Goal: Task Accomplishment & Management: Manage account settings

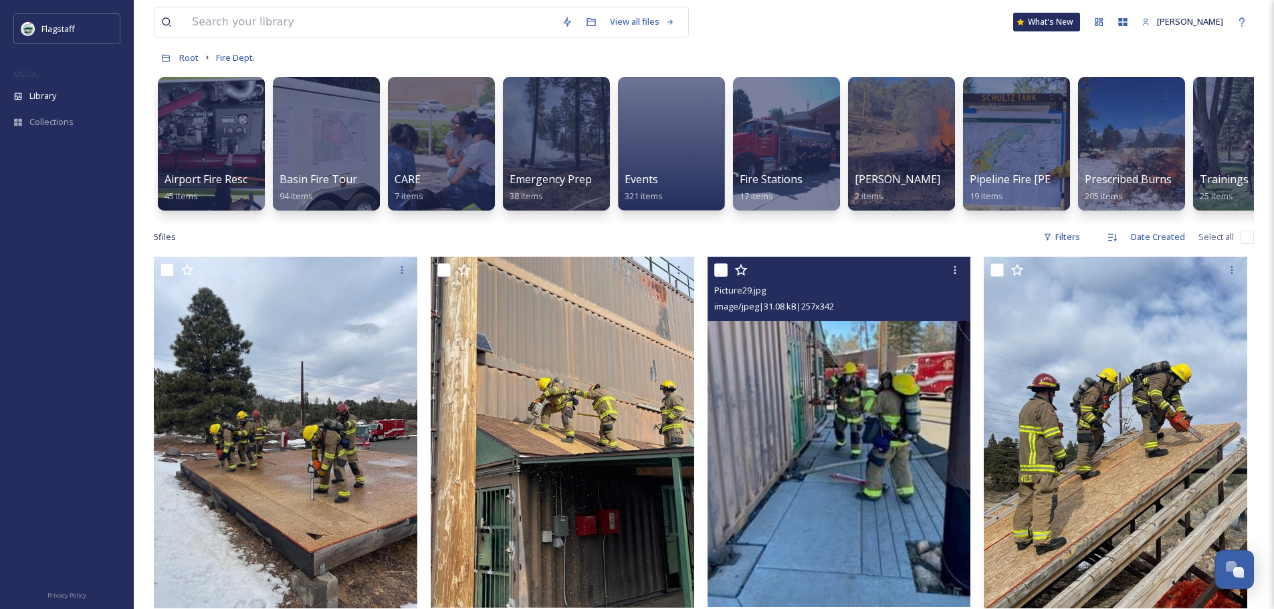
scroll to position [0, 50]
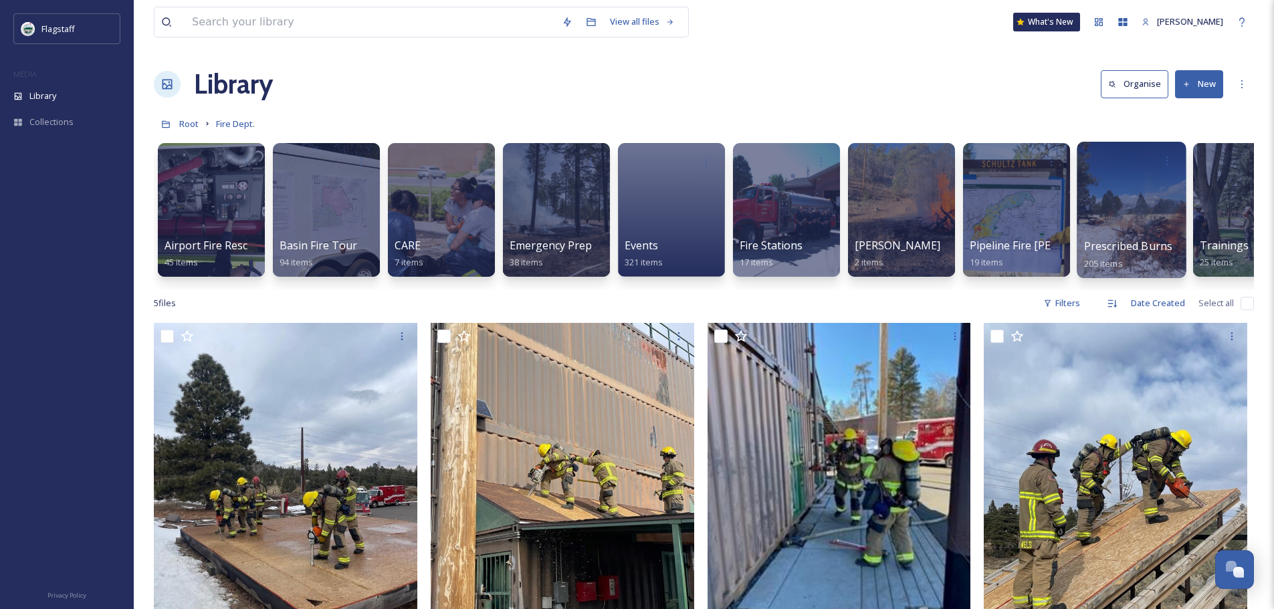
click at [1136, 214] on div at bounding box center [1131, 210] width 109 height 136
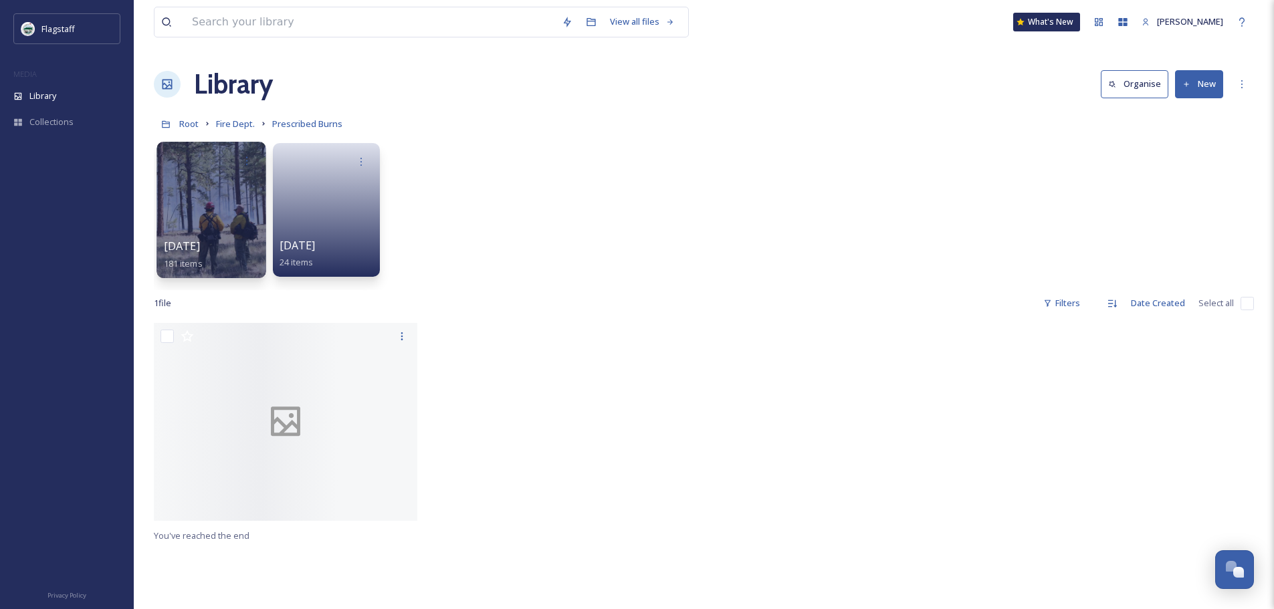
click at [234, 229] on div at bounding box center [211, 210] width 109 height 136
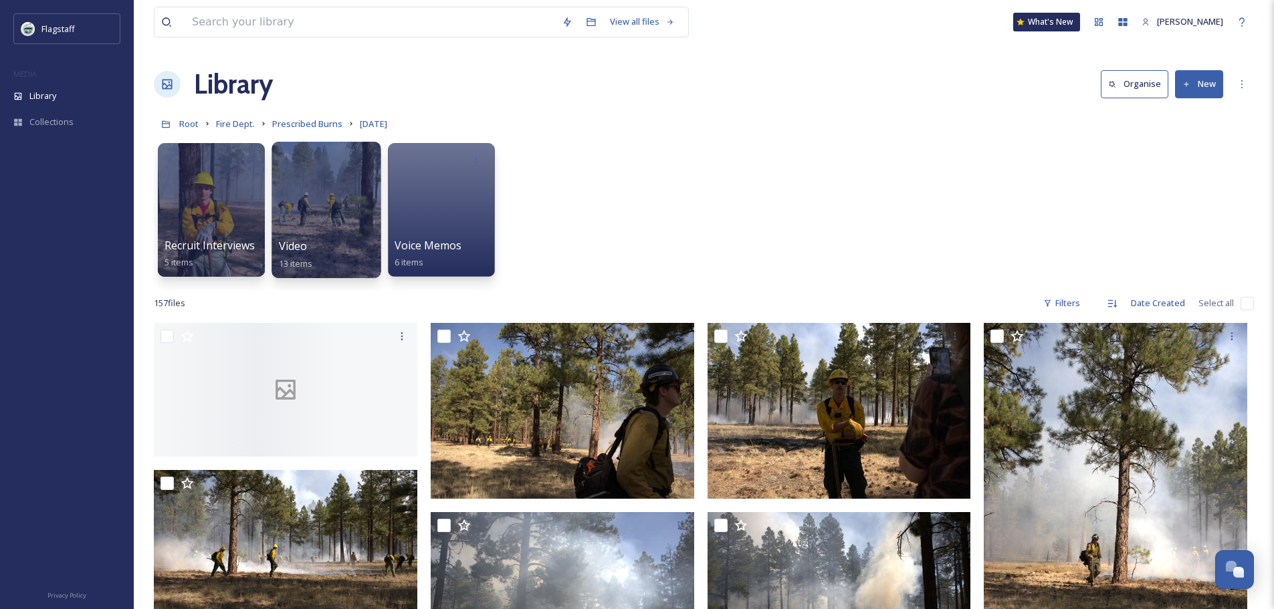
click at [324, 255] on div "Video 13 items" at bounding box center [327, 254] width 96 height 33
click at [302, 247] on span "Video" at bounding box center [293, 246] width 29 height 15
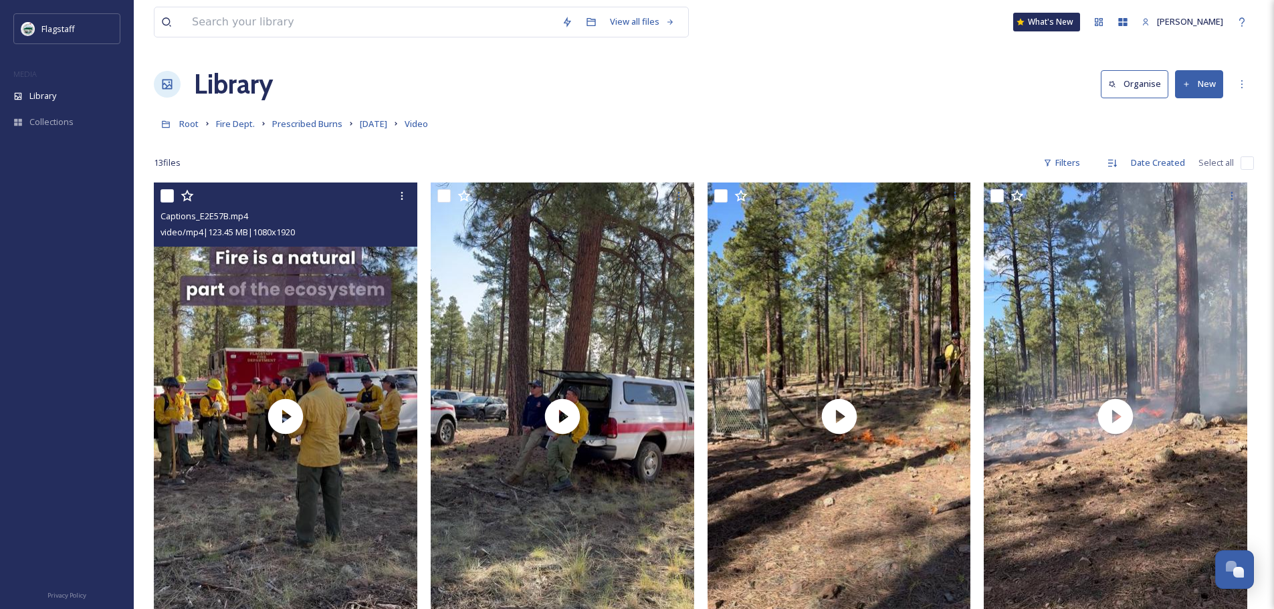
click at [192, 199] on icon at bounding box center [187, 195] width 13 height 13
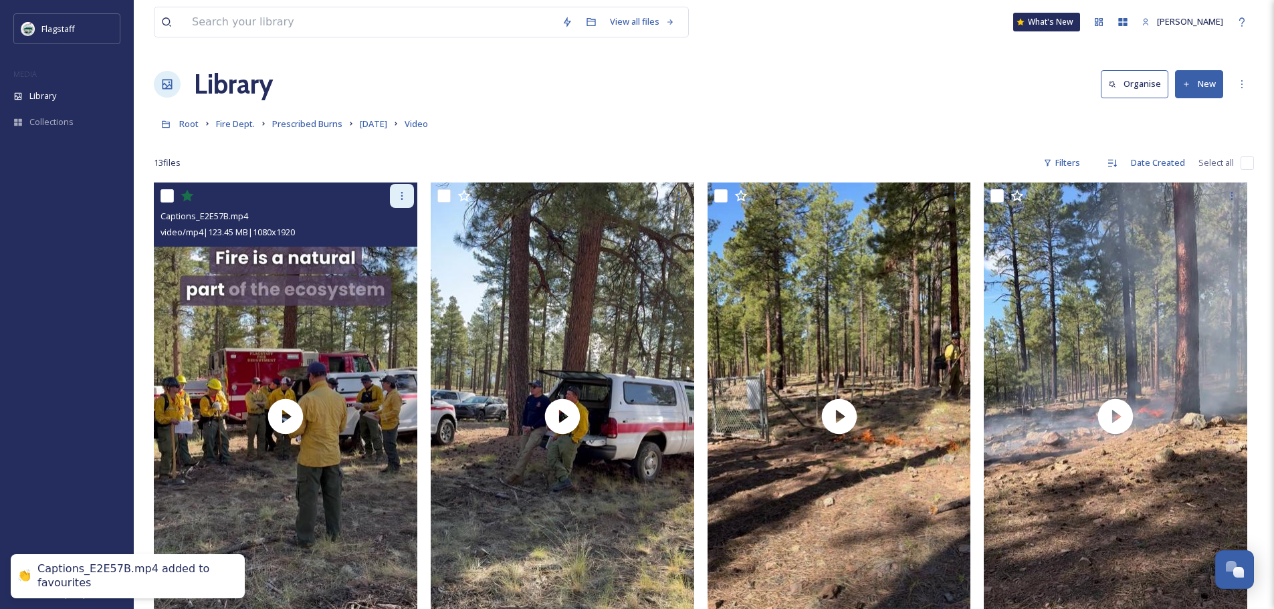
click at [399, 198] on icon at bounding box center [402, 196] width 11 height 11
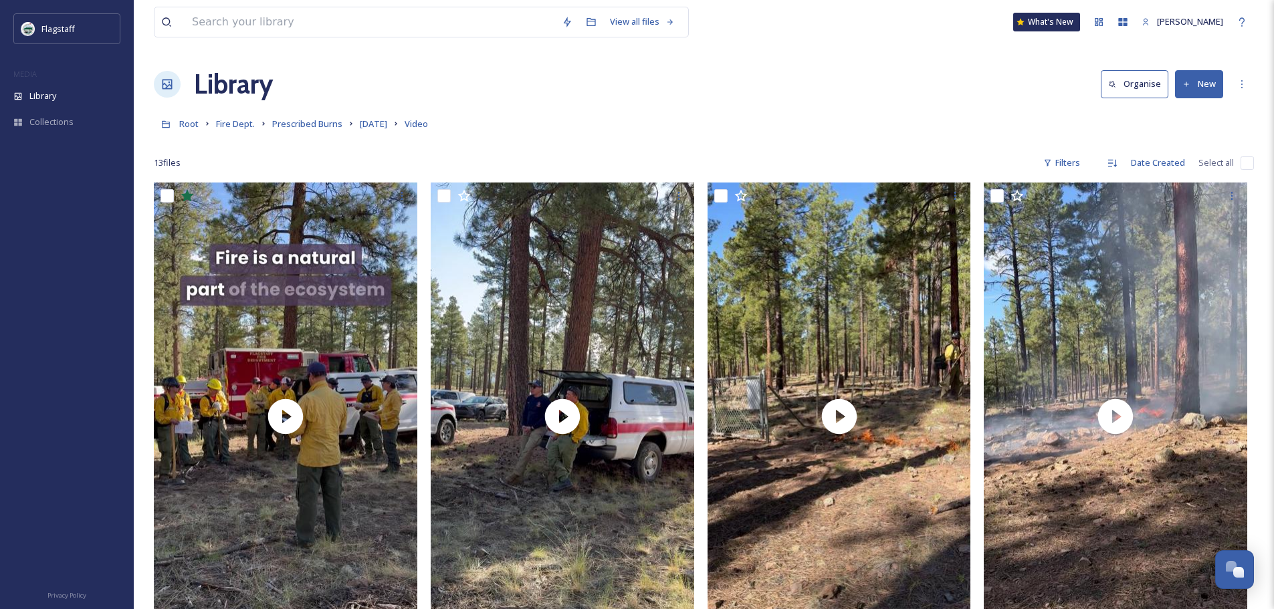
click at [588, 144] on div at bounding box center [704, 142] width 1100 height 13
click at [1248, 80] on div "More Options" at bounding box center [1242, 84] width 24 height 24
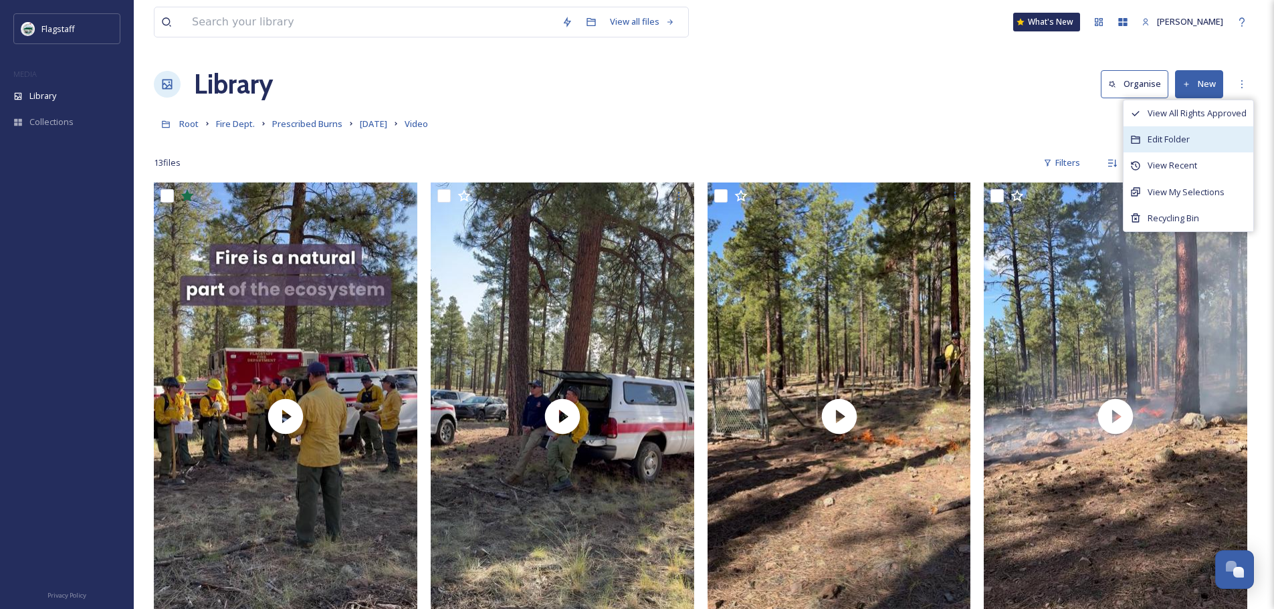
click at [1187, 139] on span "Edit Folder" at bounding box center [1169, 139] width 42 height 13
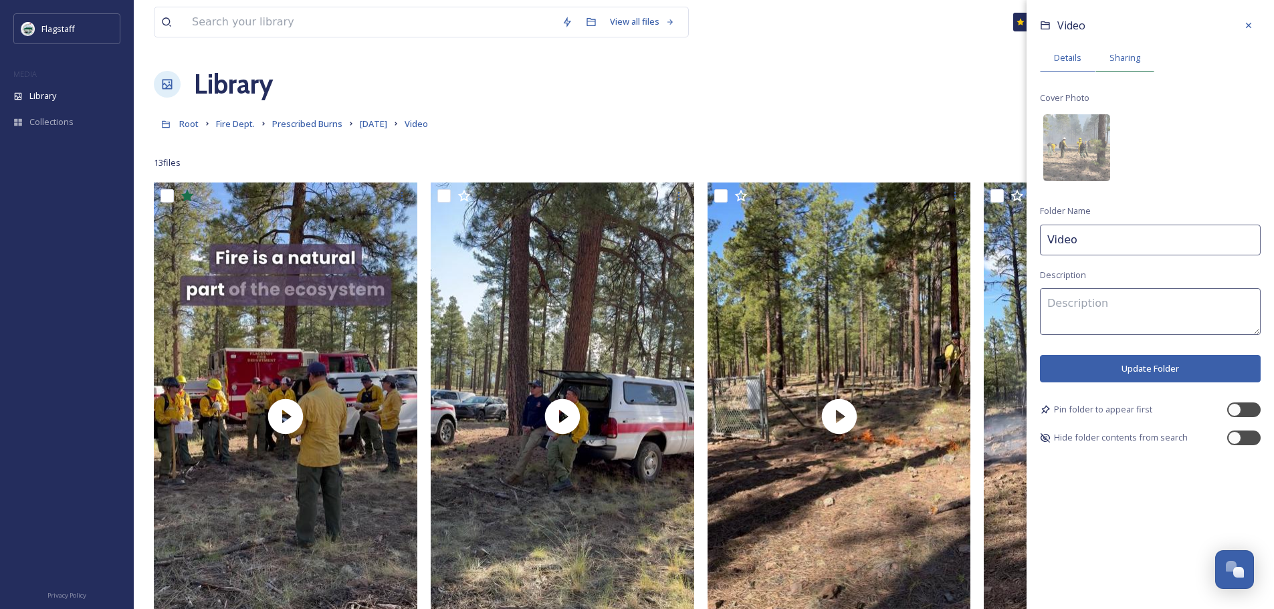
click at [1118, 67] on div "Sharing" at bounding box center [1125, 57] width 59 height 27
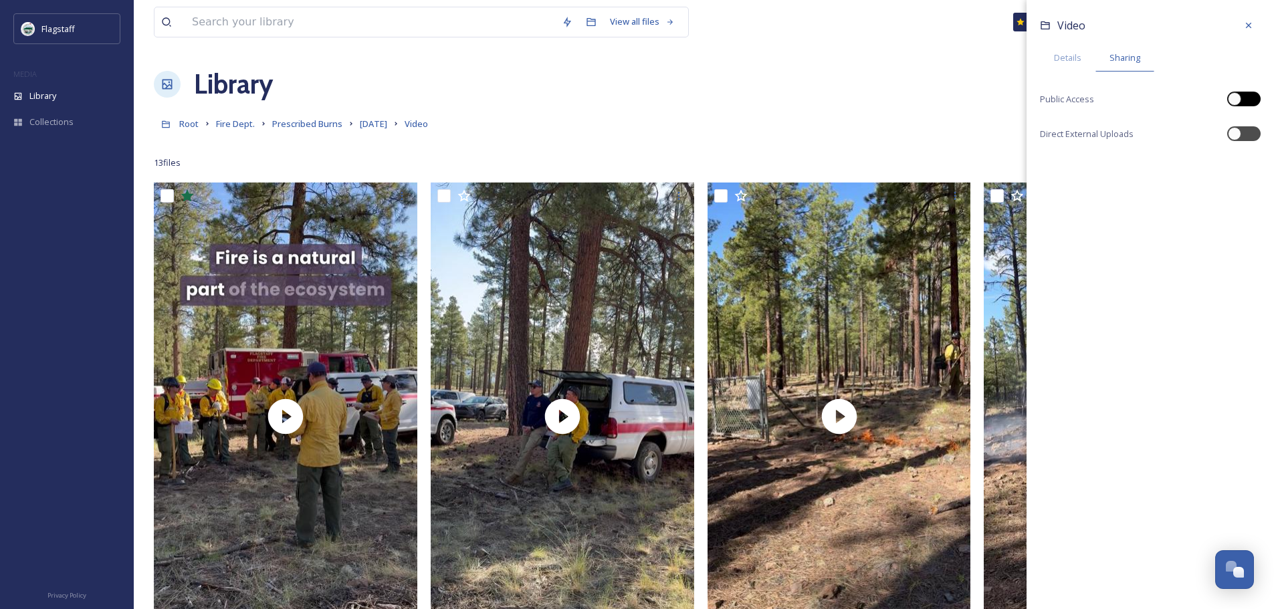
click at [1254, 101] on div at bounding box center [1243, 99] width 33 height 15
checkbox input "true"
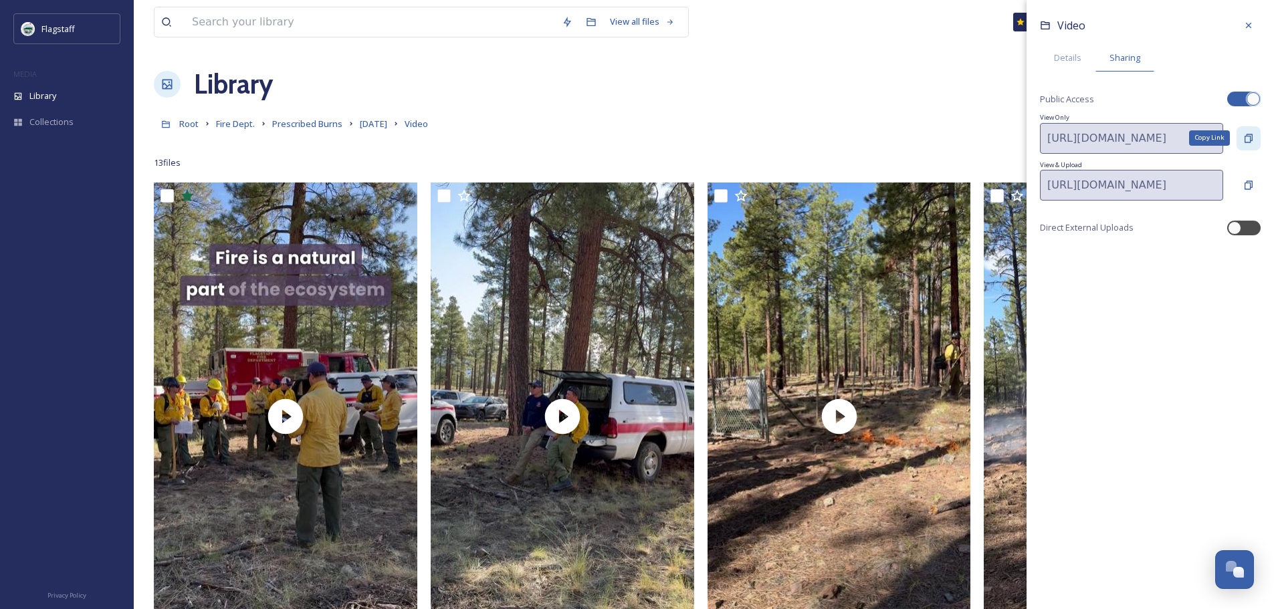
click at [1251, 136] on icon at bounding box center [1249, 138] width 8 height 9
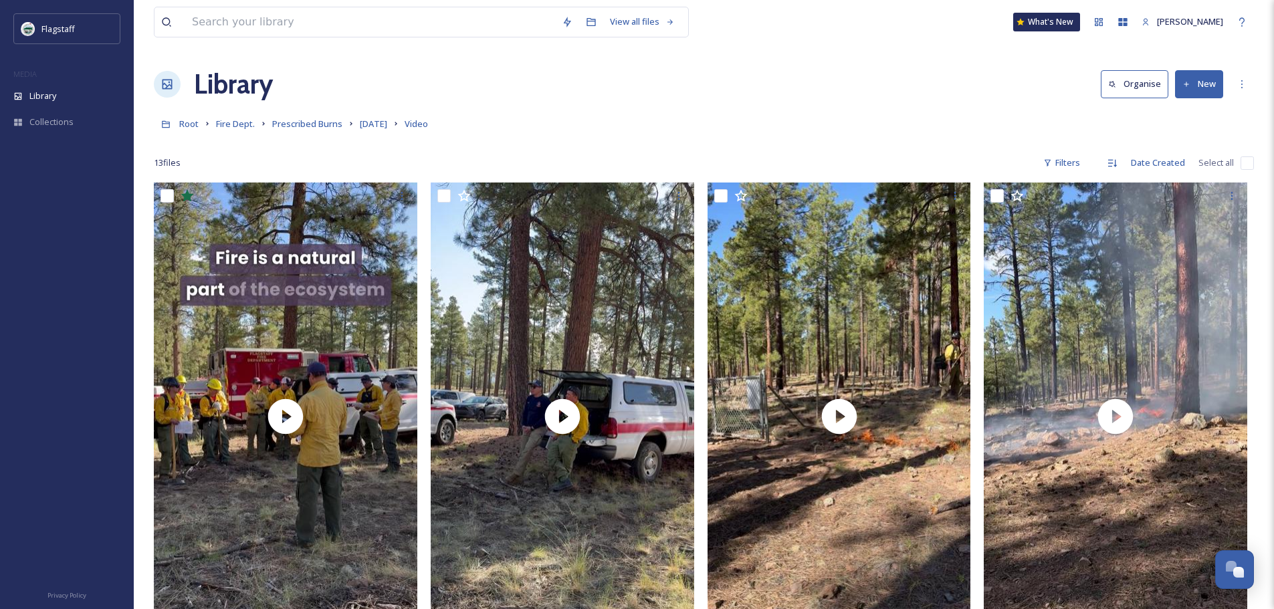
click at [923, 126] on div "Root Fire Dept. Prescribed Burns [DATE] Video" at bounding box center [704, 123] width 1100 height 25
